Goal: Find specific page/section: Find specific page/section

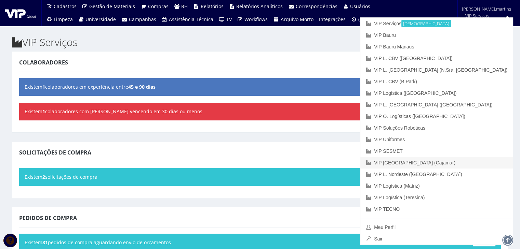
click at [477, 159] on link "VIP [GEOGRAPHIC_DATA] (Cajamar)" at bounding box center [436, 163] width 152 height 12
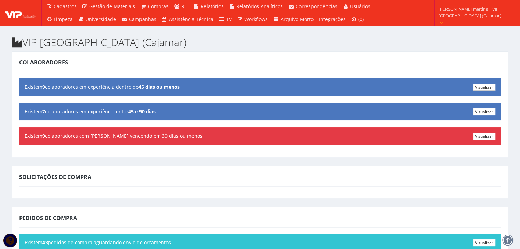
click at [480, 11] on span "rodrigo.martins | VIP Brasil (Cajamar)" at bounding box center [474, 12] width 72 height 14
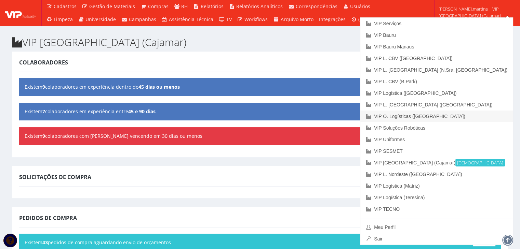
click at [489, 113] on link "VIP O. Logísticas ([GEOGRAPHIC_DATA])" at bounding box center [436, 117] width 152 height 12
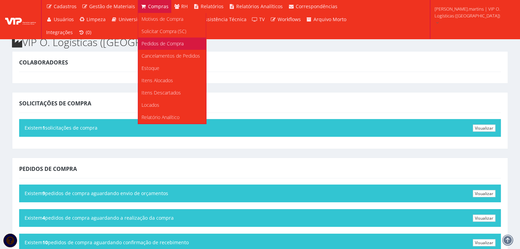
click at [159, 41] on span "Pedidos de Compra" at bounding box center [162, 43] width 42 height 6
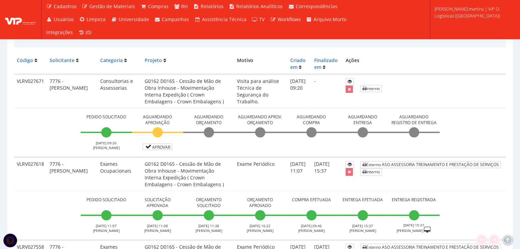
scroll to position [159, 0]
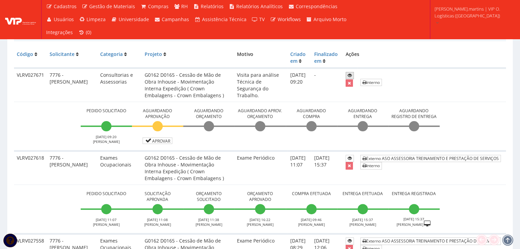
click at [349, 75] on icon at bounding box center [349, 75] width 4 height 5
click at [348, 74] on icon at bounding box center [349, 75] width 4 height 5
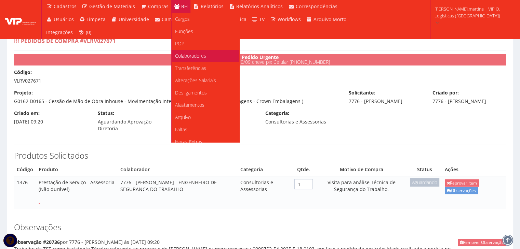
click at [186, 59] on link "Colaboradores" at bounding box center [206, 56] width 68 height 12
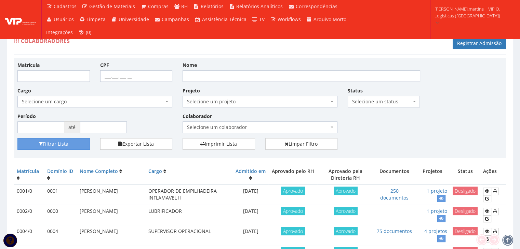
click at [362, 104] on span "Selecione um status" at bounding box center [381, 101] width 59 height 7
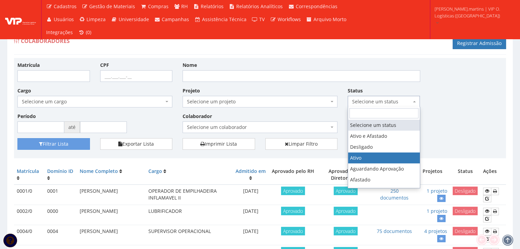
select select "1"
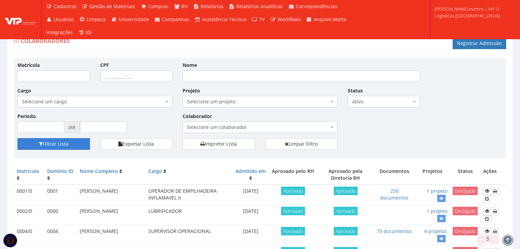
click at [69, 146] on button "Filtrar Lista" at bounding box center [53, 144] width 72 height 12
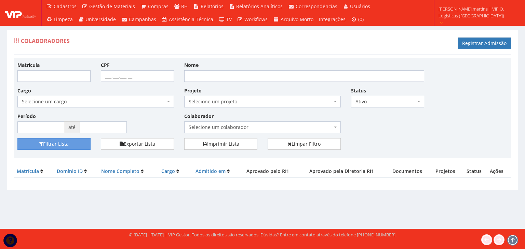
click at [474, 12] on span "[PERSON_NAME].martins | VIP O. Logísticas ([GEOGRAPHIC_DATA])" at bounding box center [477, 12] width 78 height 14
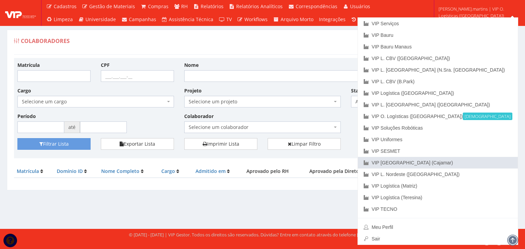
click at [476, 164] on link "VIP [GEOGRAPHIC_DATA] (Cajamar)" at bounding box center [438, 163] width 160 height 12
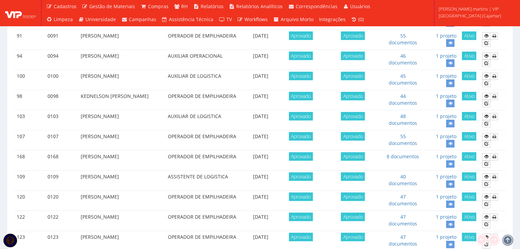
scroll to position [588, 0]
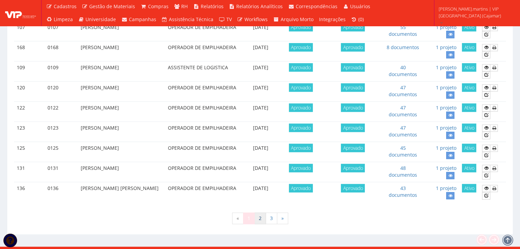
click at [261, 213] on link "2" at bounding box center [260, 219] width 12 height 12
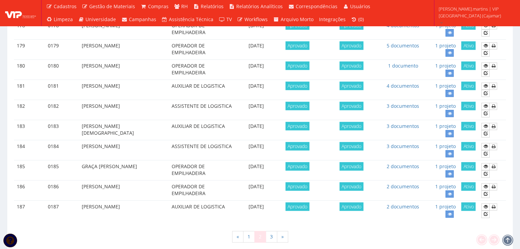
scroll to position [588, 0]
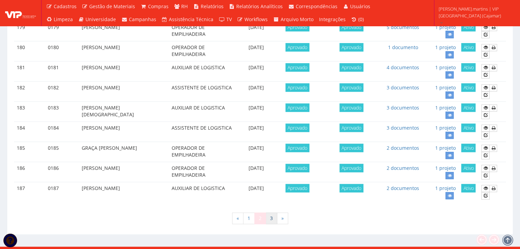
click at [272, 213] on link "3" at bounding box center [271, 219] width 12 height 12
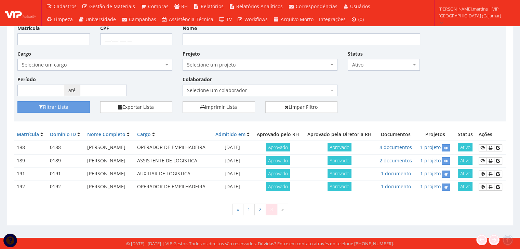
scroll to position [70, 0]
